Goal: Find specific page/section: Find specific page/section

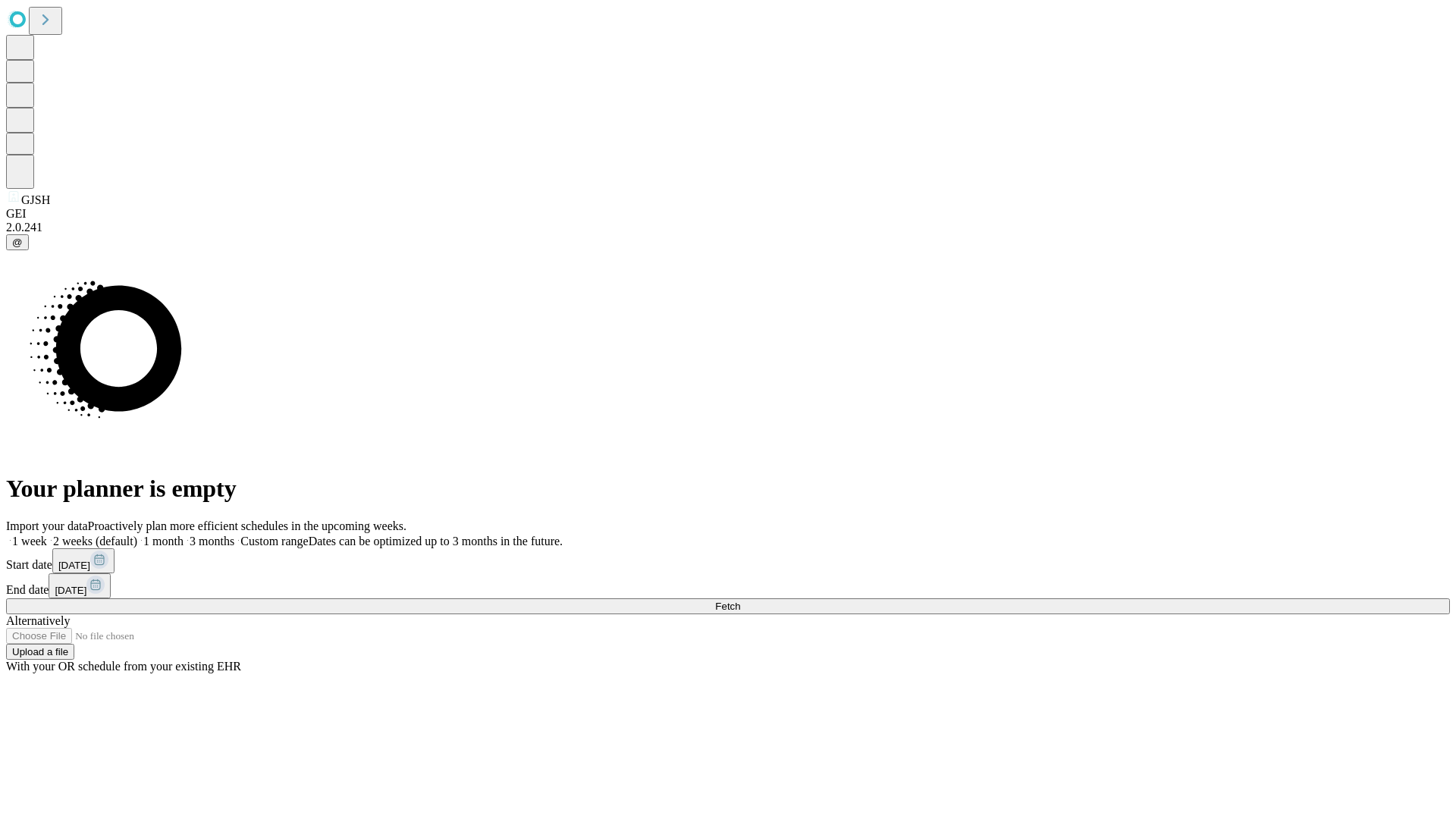
click at [740, 600] on span "Fetch" at bounding box center [728, 605] width 25 height 11
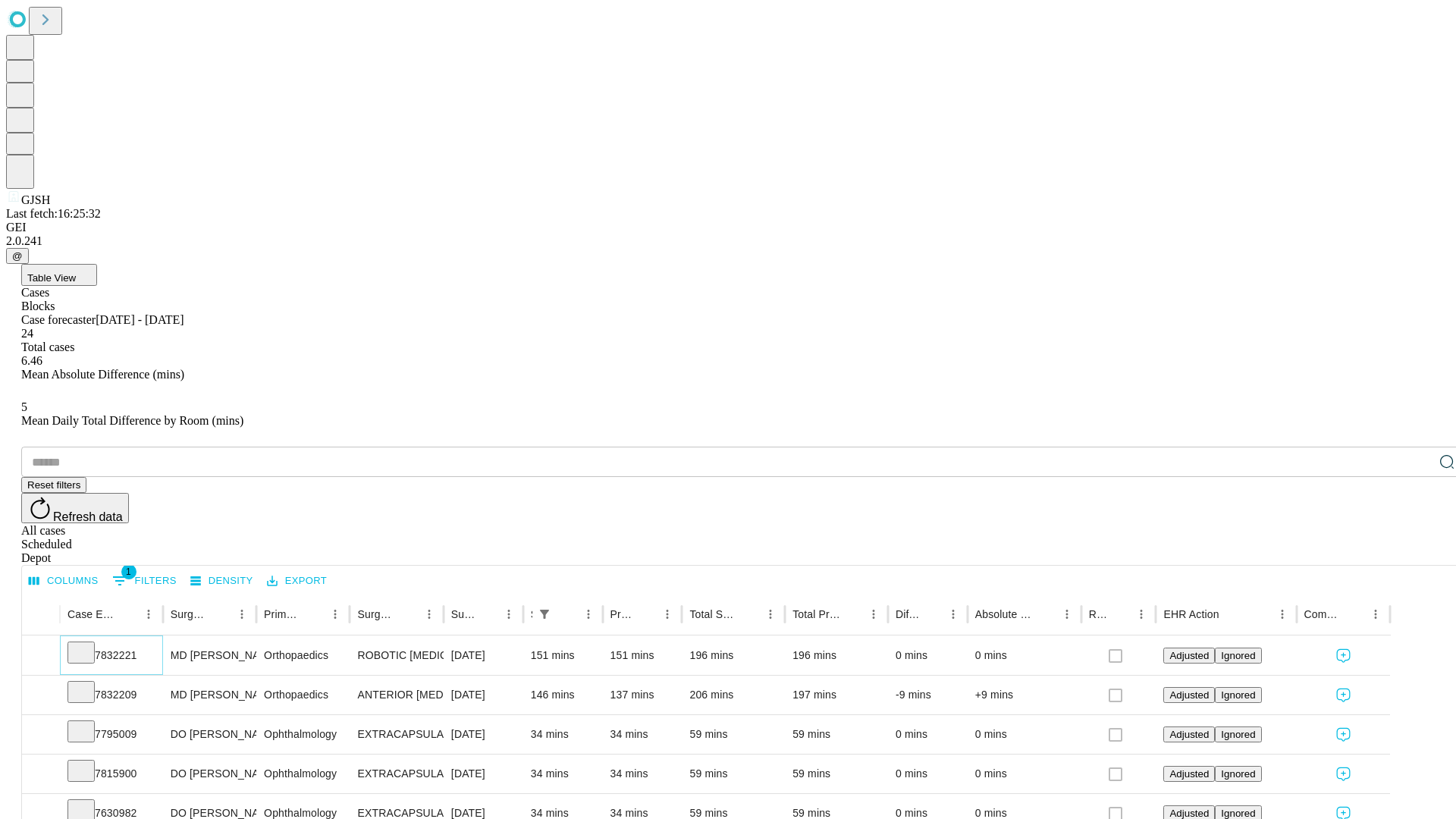
click at [89, 643] on icon at bounding box center [81, 651] width 15 height 15
